Goal: Find contact information: Find contact information

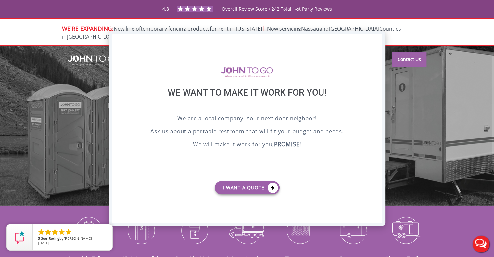
click at [373, 39] on div "X" at bounding box center [377, 39] width 10 height 11
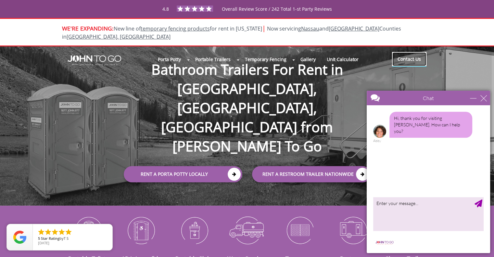
click at [411, 52] on link "Contact Us" at bounding box center [409, 59] width 34 height 14
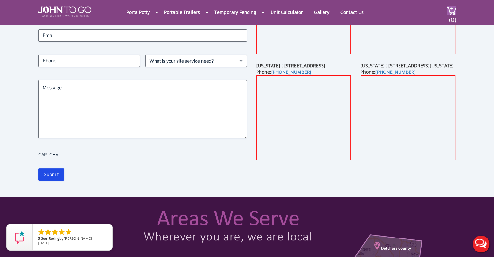
scroll to position [65, 0]
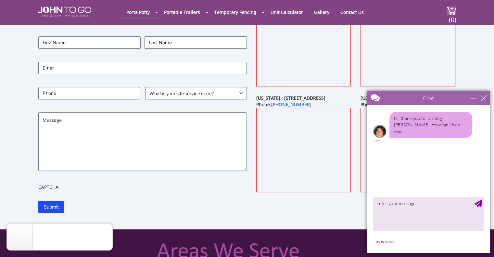
click at [486, 97] on div "close" at bounding box center [484, 98] width 7 height 7
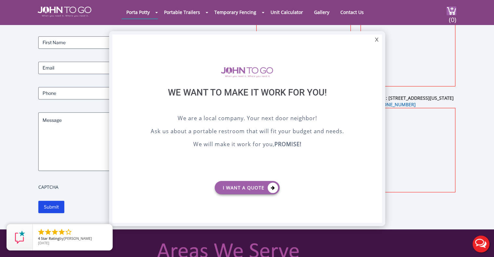
scroll to position [0, 0]
